Goal: Information Seeking & Learning: Learn about a topic

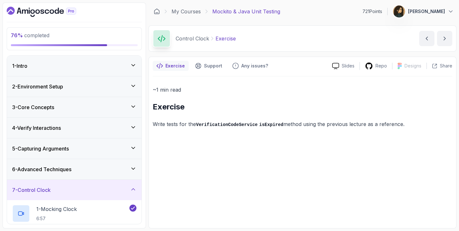
scroll to position [146, 0]
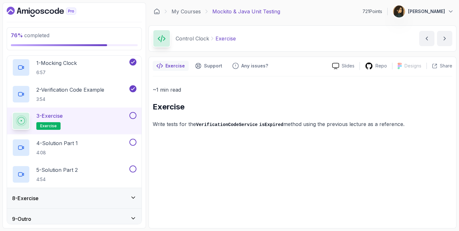
click at [133, 114] on button at bounding box center [132, 115] width 7 height 7
click at [114, 148] on div "4 - Solution Part 1 4:08" at bounding box center [70, 148] width 116 height 18
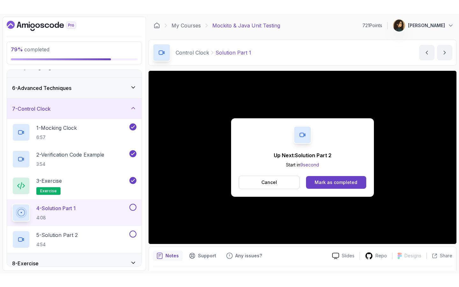
scroll to position [146, 0]
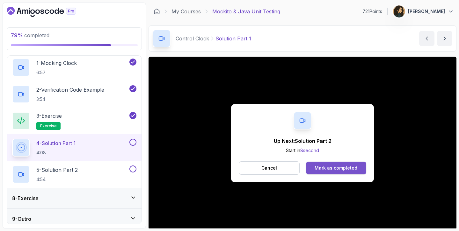
click at [363, 172] on button "Mark as completed" at bounding box center [336, 168] width 60 height 13
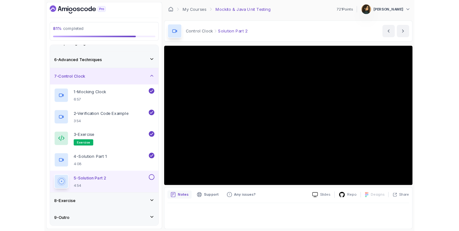
scroll to position [146, 0]
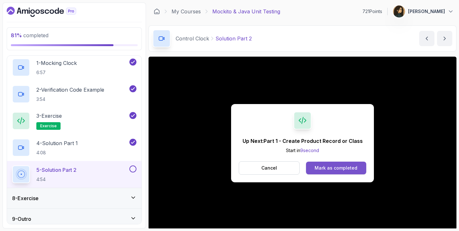
click at [330, 163] on button "Mark as completed" at bounding box center [336, 168] width 60 height 13
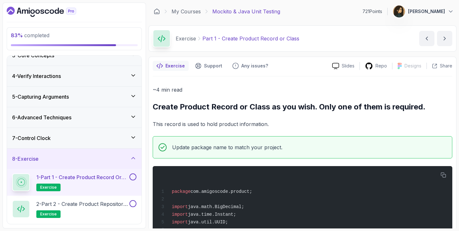
scroll to position [76, 0]
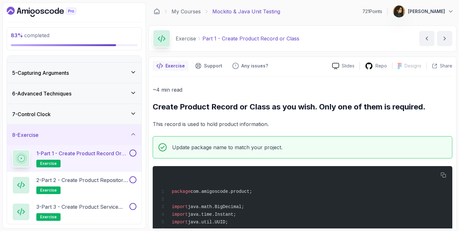
click at [134, 152] on button at bounding box center [132, 153] width 7 height 7
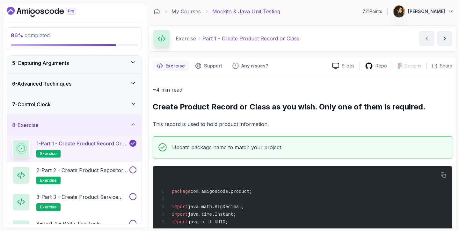
scroll to position [109, 0]
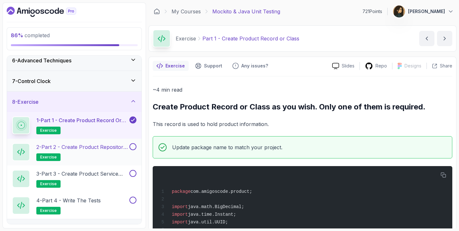
click at [133, 147] on button at bounding box center [132, 146] width 7 height 7
click at [131, 173] on button at bounding box center [132, 173] width 7 height 7
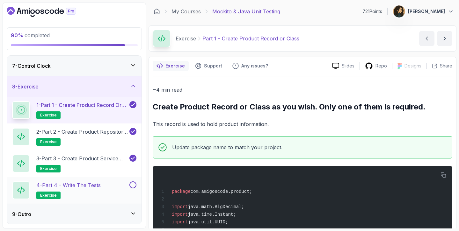
click at [133, 186] on button at bounding box center [132, 185] width 7 height 7
click at [130, 85] on icon at bounding box center [133, 86] width 6 height 6
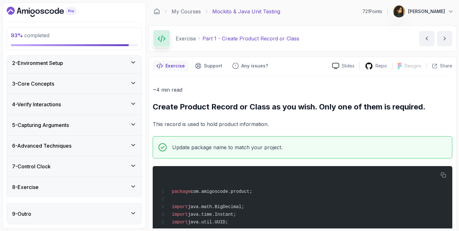
scroll to position [18, 0]
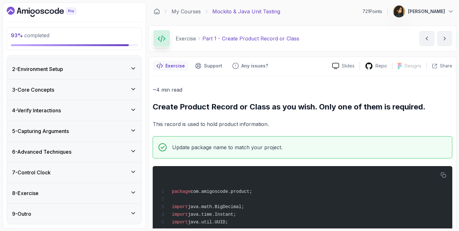
click at [96, 177] on div "7 - Control Clock" at bounding box center [74, 173] width 135 height 20
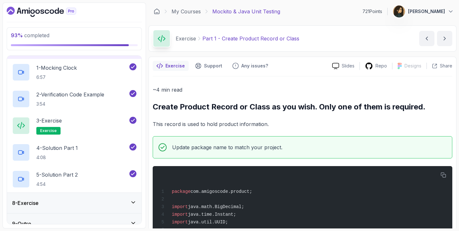
scroll to position [151, 0]
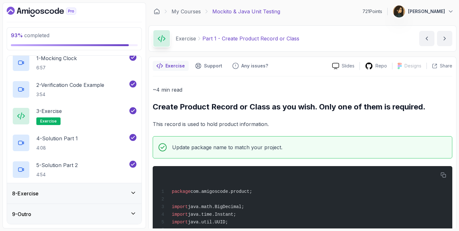
click at [91, 192] on div "8 - Exercise" at bounding box center [74, 194] width 124 height 8
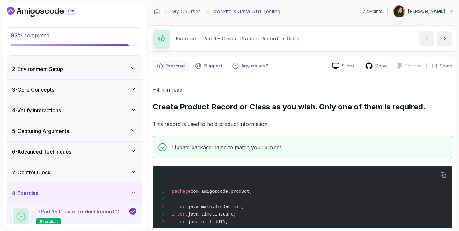
scroll to position [124, 0]
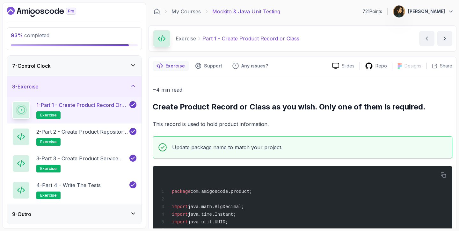
click at [81, 217] on div "9 - Outro" at bounding box center [74, 215] width 124 height 8
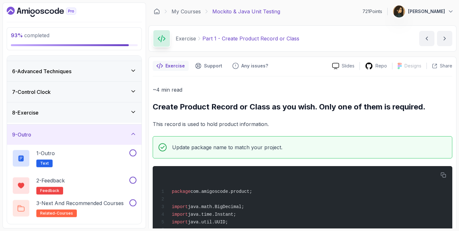
scroll to position [98, 0]
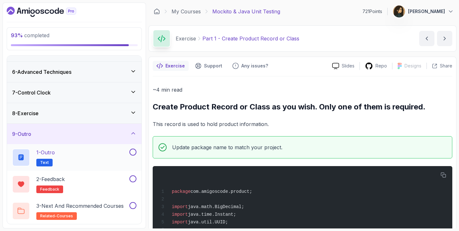
click at [103, 152] on div "1 - Outro Text" at bounding box center [70, 158] width 116 height 18
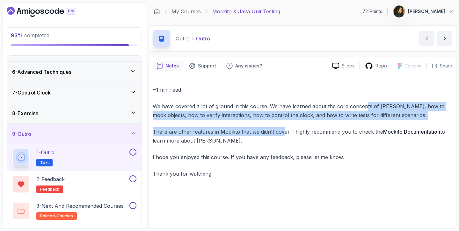
drag, startPoint x: 363, startPoint y: 108, endPoint x: 282, endPoint y: 133, distance: 85.2
click at [282, 133] on div "~1 min read We have covered a lot of ground in this course. We have learned abo…" at bounding box center [303, 131] width 300 height 93
click at [397, 132] on link "Mockito Documentation" at bounding box center [411, 132] width 57 height 6
click at [135, 153] on button at bounding box center [132, 152] width 7 height 7
click at [113, 185] on div "2 - Feedback feedback" at bounding box center [70, 185] width 116 height 18
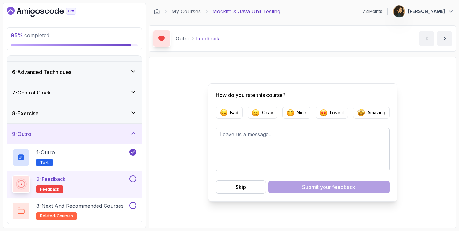
click at [130, 182] on div at bounding box center [132, 179] width 8 height 7
click at [131, 181] on button at bounding box center [132, 179] width 7 height 7
click at [118, 208] on p "3 - Next and Recommended Courses" at bounding box center [79, 206] width 87 height 8
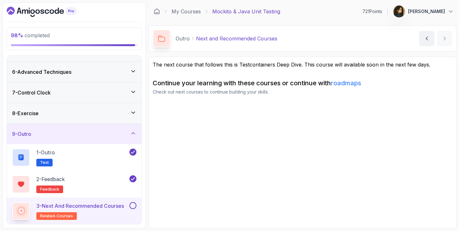
click at [347, 83] on link "roadmaps" at bounding box center [346, 83] width 30 height 8
click at [134, 204] on button at bounding box center [132, 205] width 7 height 7
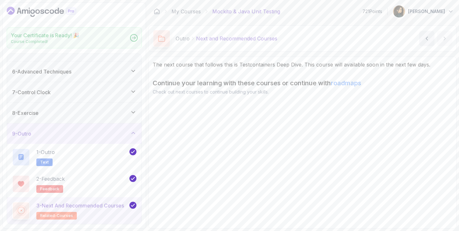
scroll to position [96, 0]
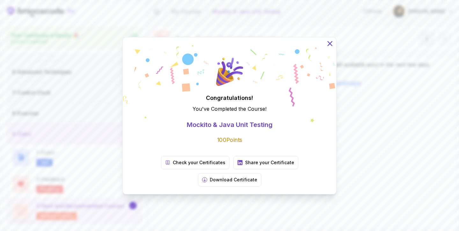
click at [328, 48] on icon at bounding box center [330, 43] width 8 height 8
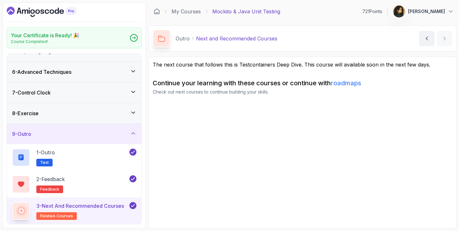
click at [119, 140] on div "9 - Outro" at bounding box center [74, 134] width 135 height 20
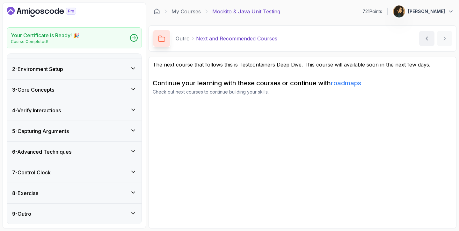
scroll to position [16, 0]
click at [189, 12] on link "My Courses" at bounding box center [186, 12] width 29 height 8
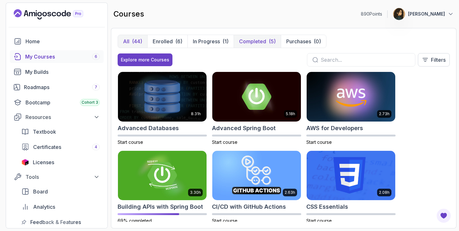
click at [246, 40] on p "Completed" at bounding box center [252, 42] width 27 height 8
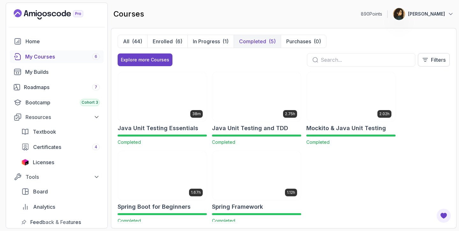
scroll to position [10, 0]
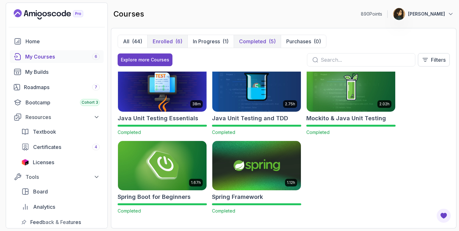
click at [159, 40] on p "Enrolled" at bounding box center [163, 42] width 20 height 8
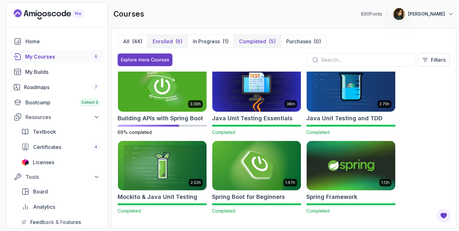
click at [257, 42] on p "Completed" at bounding box center [252, 42] width 27 height 8
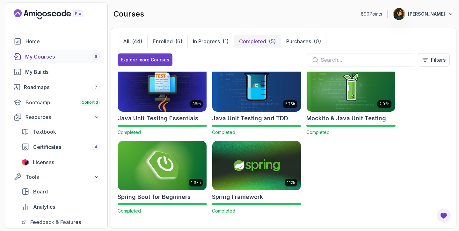
click at [337, 101] on img at bounding box center [350, 87] width 93 height 52
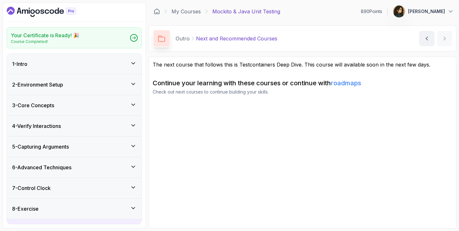
scroll to position [96, 0]
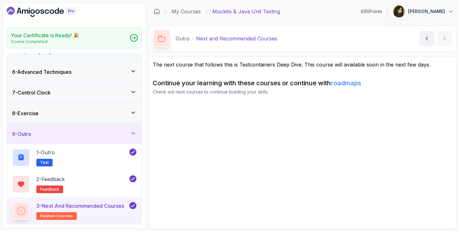
click at [93, 215] on h2 "3 - Next and Recommended Courses related-courses" at bounding box center [80, 211] width 88 height 18
click at [100, 184] on div "2 - Feedback feedback" at bounding box center [70, 185] width 116 height 18
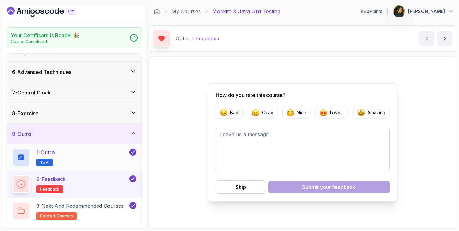
click at [107, 162] on div "1 - Outro Text" at bounding box center [70, 158] width 116 height 18
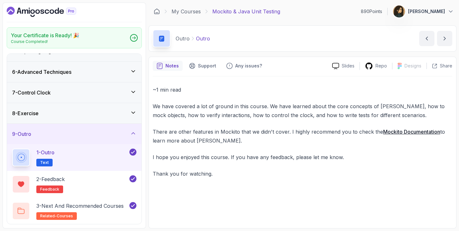
click at [418, 133] on link "Mockito Documentation" at bounding box center [411, 132] width 57 height 6
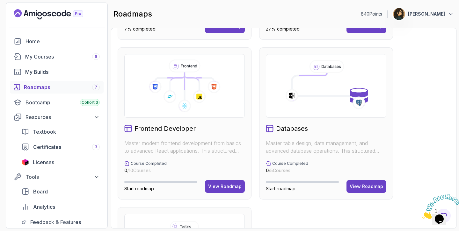
scroll to position [445, 0]
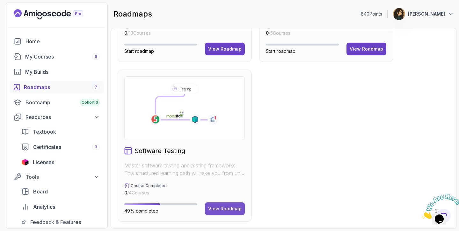
click at [222, 209] on div "View Roadmap" at bounding box center [224, 209] width 33 height 6
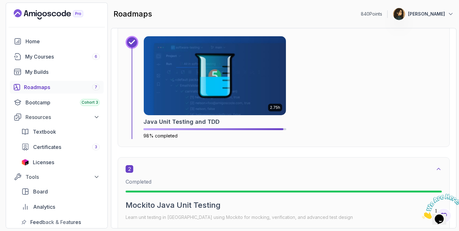
scroll to position [302, 0]
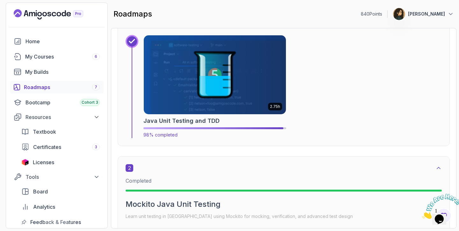
click at [191, 121] on h2 "Java Unit Testing and TDD" at bounding box center [181, 121] width 76 height 9
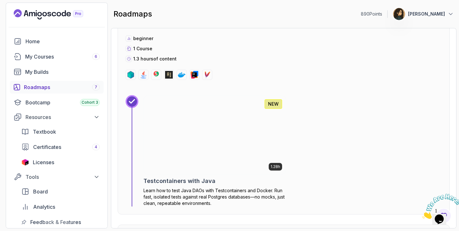
scroll to position [745, 0]
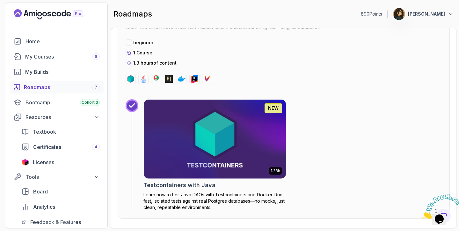
click at [422, 215] on icon "Close" at bounding box center [422, 217] width 0 height 5
click at [443, 215] on icon "Chat widget" at bounding box center [439, 220] width 9 height 10
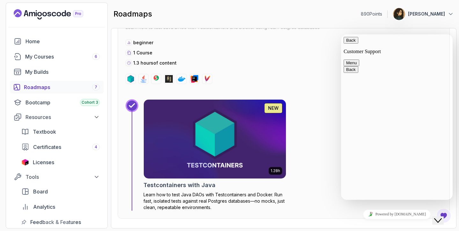
click at [442, 217] on icon "Close Chat This icon closes the chat window." at bounding box center [438, 221] width 8 height 8
